Goal: Communication & Community: Share content

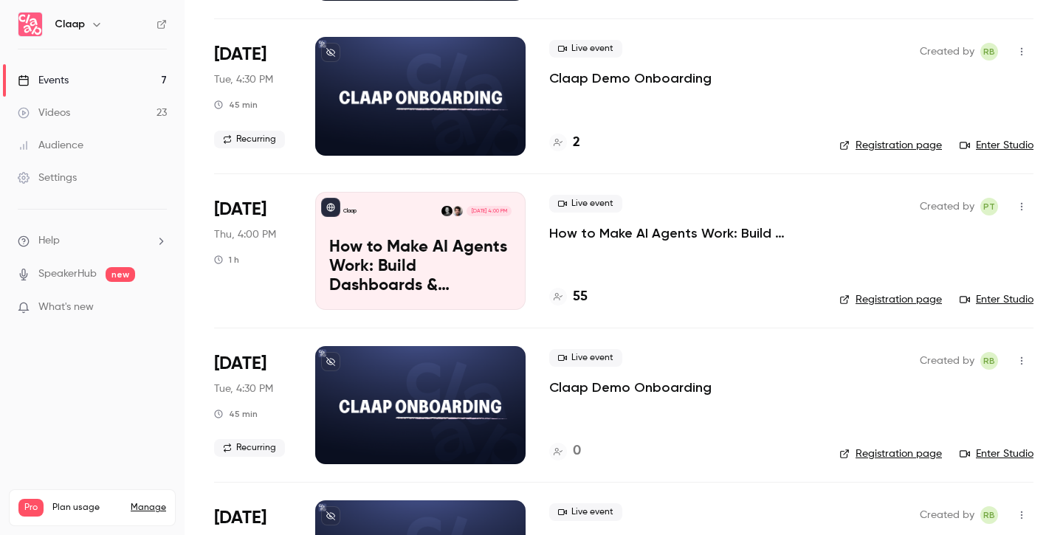
scroll to position [247, 0]
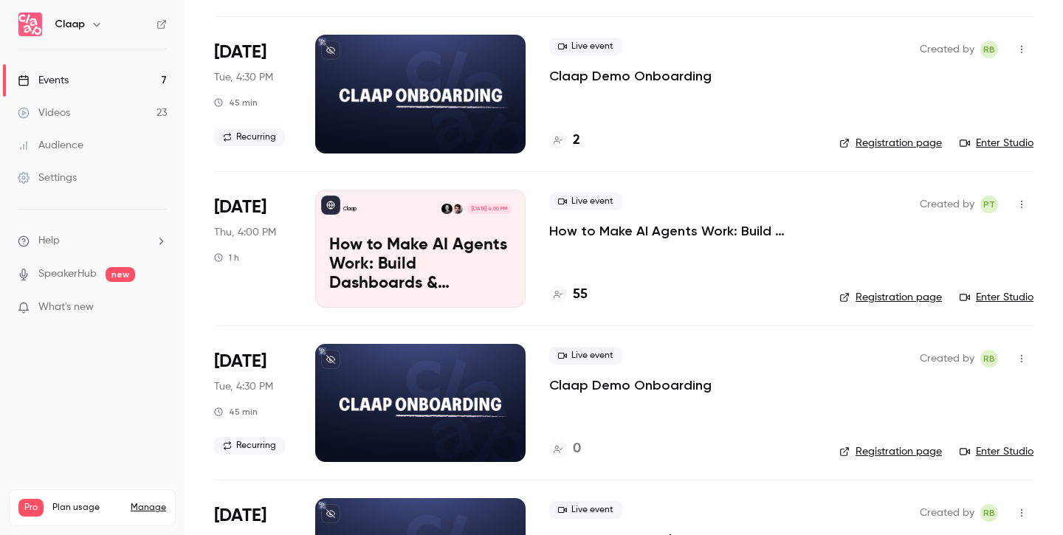
click at [580, 291] on h4 "55" at bounding box center [580, 295] width 15 height 20
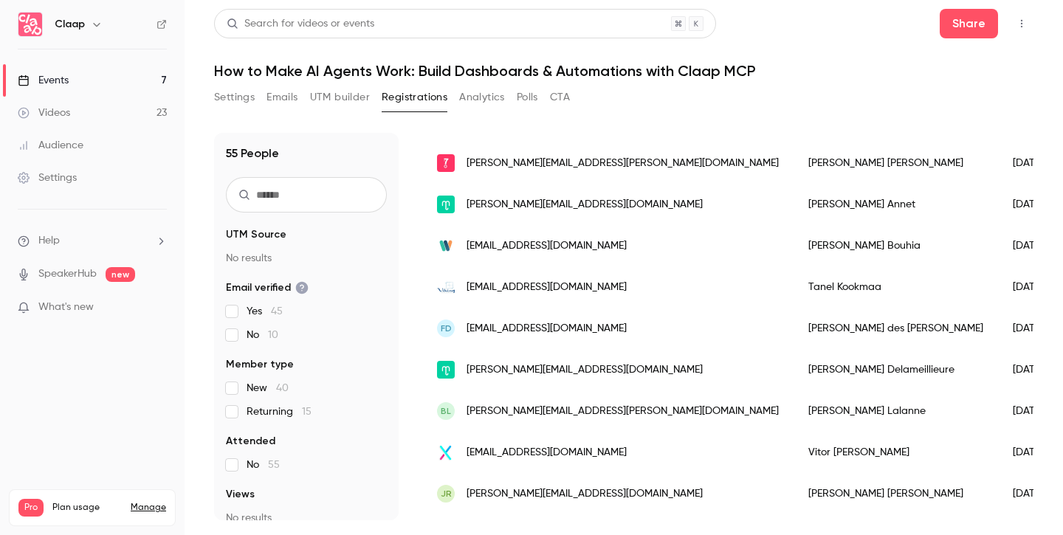
scroll to position [1219, 0]
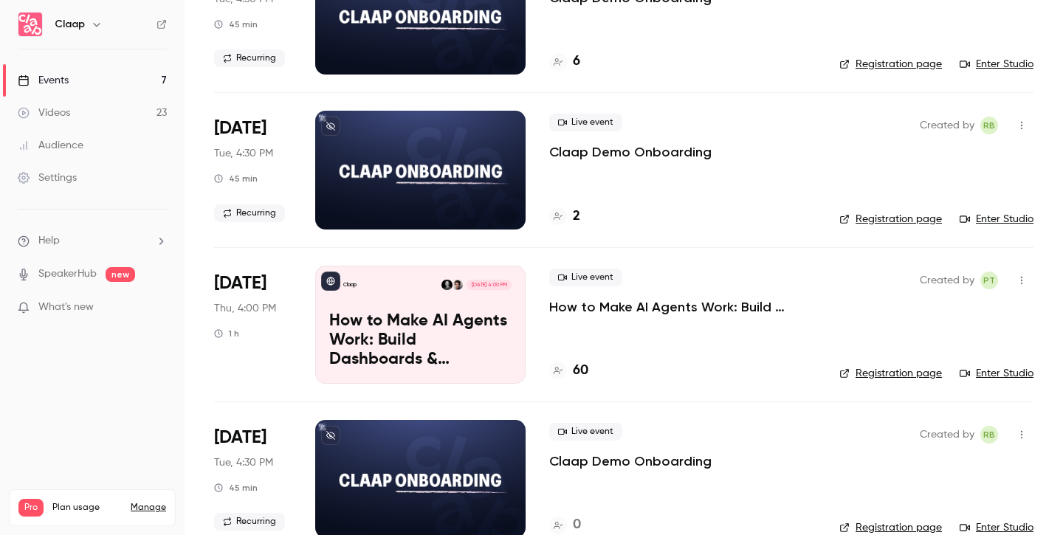
scroll to position [171, 0]
click at [583, 363] on h4 "60" at bounding box center [581, 370] width 16 height 20
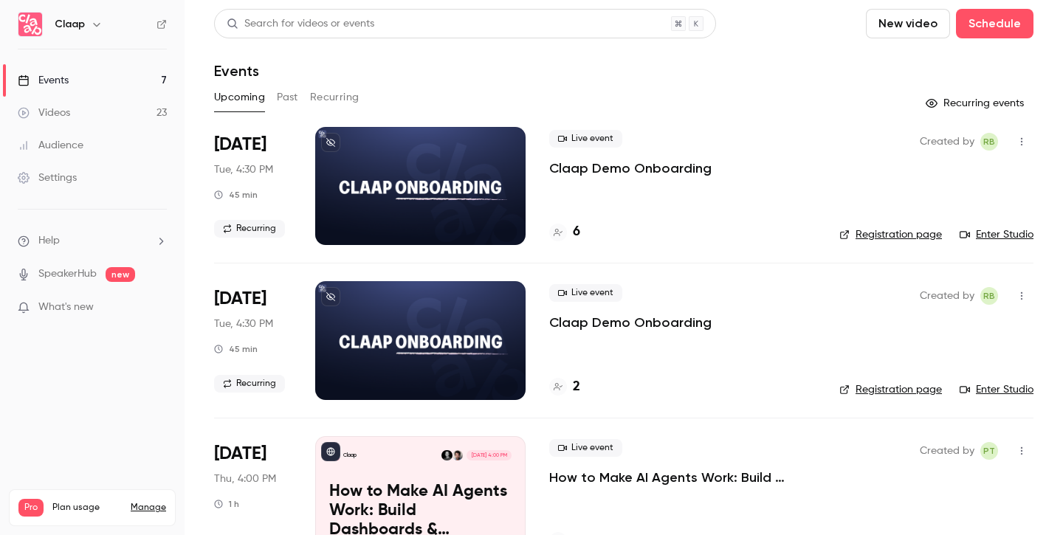
scroll to position [165, 0]
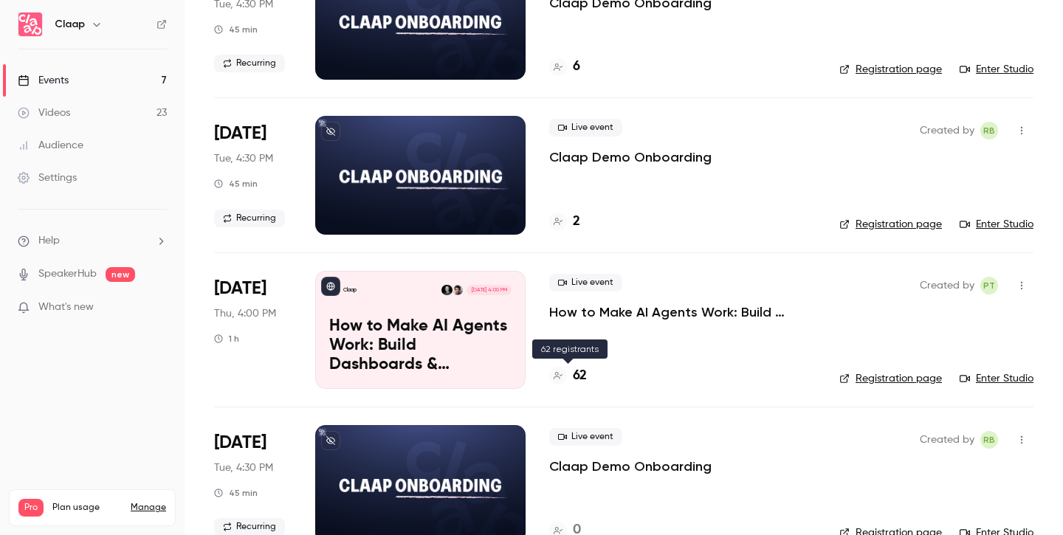
click at [583, 373] on h4 "62" at bounding box center [580, 376] width 14 height 20
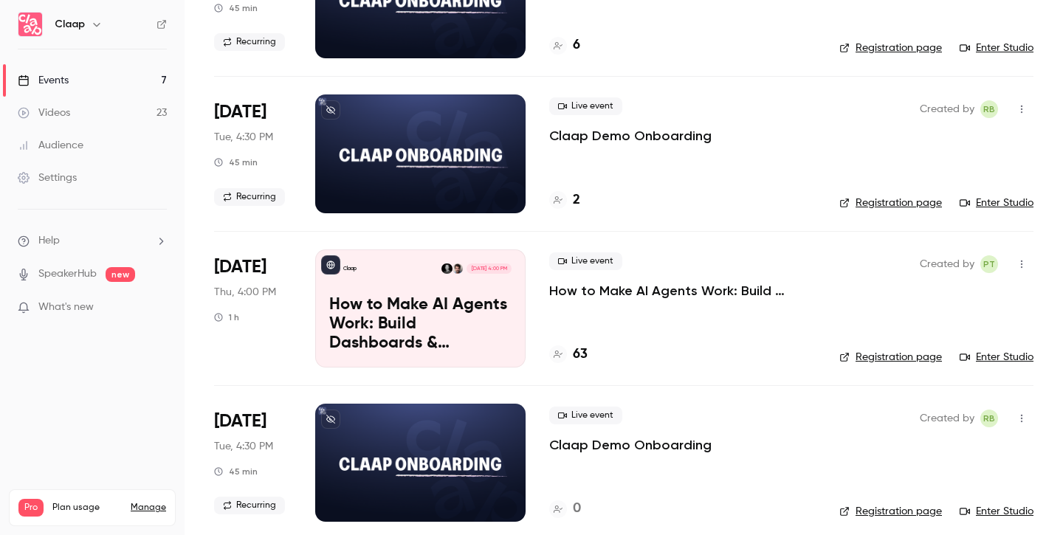
scroll to position [212, 0]
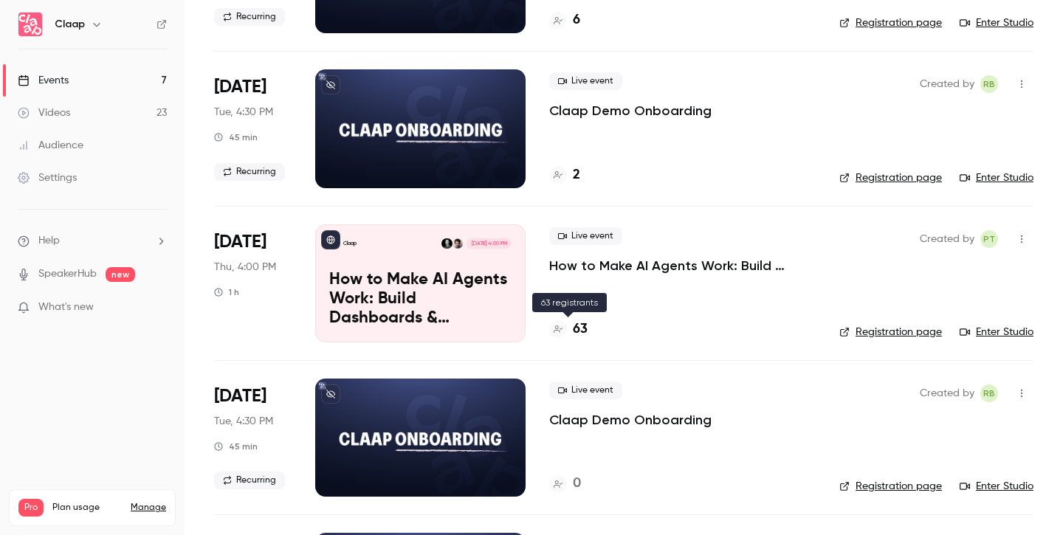
click at [583, 333] on h4 "63" at bounding box center [580, 330] width 15 height 20
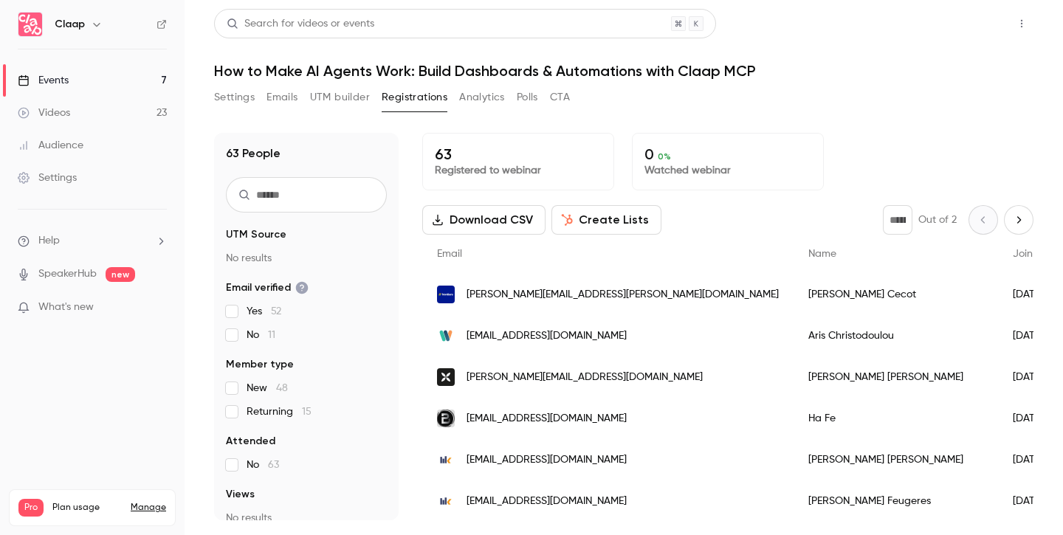
click at [970, 23] on button "Share" at bounding box center [969, 24] width 58 height 30
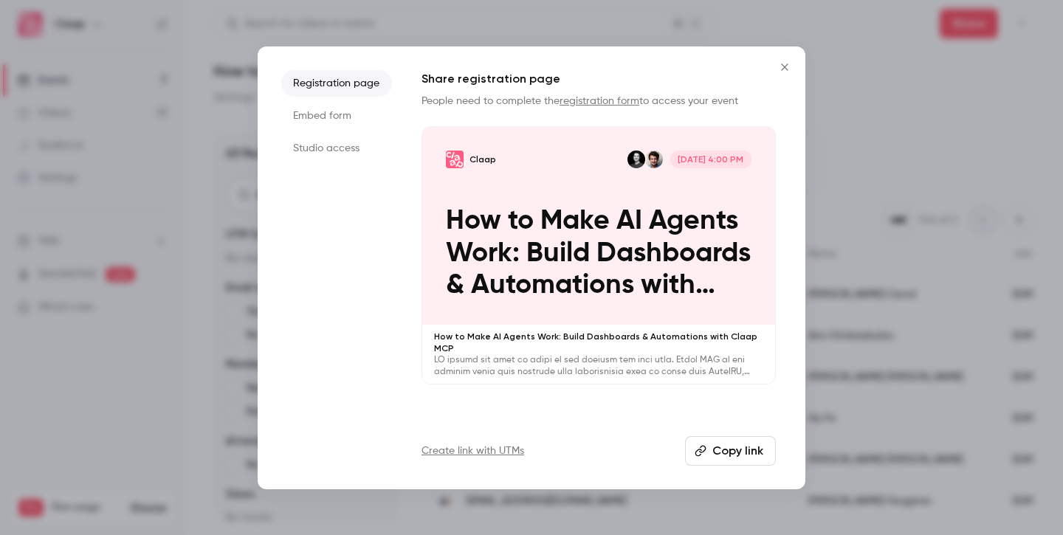
click at [750, 451] on button "Copy link" at bounding box center [730, 451] width 91 height 30
click at [784, 69] on icon "Close" at bounding box center [785, 67] width 18 height 12
